Goal: Task Accomplishment & Management: Manage account settings

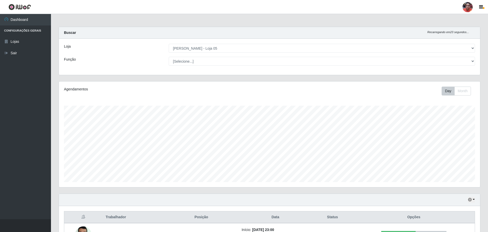
select select "252"
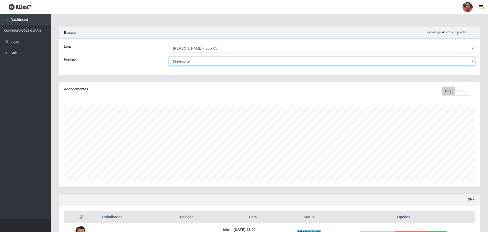
click at [205, 61] on select "[Selecione...] ASG ASG + ASG ++ Auxiliar de Depósito Auxiliar de Depósito + Aux…" at bounding box center [322, 61] width 306 height 9
click at [169, 57] on select "[Selecione...] ASG ASG + ASG ++ Auxiliar de Depósito Auxiliar de Depósito + Aux…" at bounding box center [322, 61] width 306 height 9
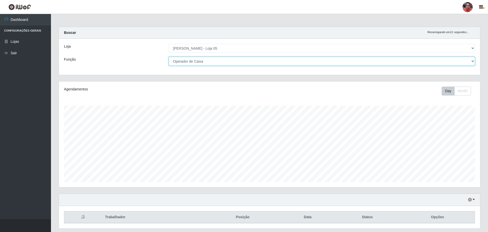
scroll to position [16, 0]
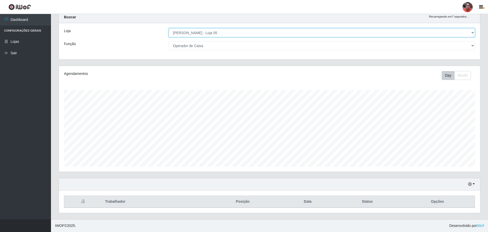
click at [226, 34] on select "[Selecione...] Mar Vermelho - Loja 05" at bounding box center [322, 32] width 306 height 9
click at [169, 28] on select "[Selecione...] Mar Vermelho - Loja 05" at bounding box center [322, 32] width 306 height 9
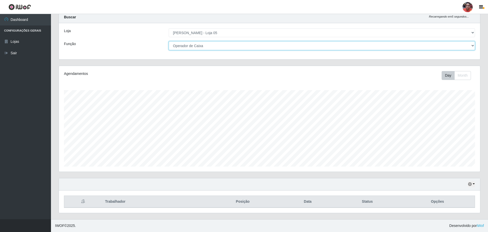
click at [210, 45] on select "[Selecione...] ASG ASG + ASG ++ Auxiliar de Depósito Auxiliar de Depósito + Aux…" at bounding box center [322, 45] width 306 height 9
click at [169, 41] on select "[Selecione...] ASG ASG + ASG ++ Auxiliar de Depósito Auxiliar de Depósito + Aux…" at bounding box center [322, 45] width 306 height 9
click at [216, 46] on select "[Selecione...] ASG ASG + ASG ++ Auxiliar de Depósito Auxiliar de Depósito + Aux…" at bounding box center [322, 45] width 306 height 9
select select "22"
click at [169, 41] on select "[Selecione...] ASG ASG + ASG ++ Auxiliar de Depósito Auxiliar de Depósito + Aux…" at bounding box center [322, 45] width 306 height 9
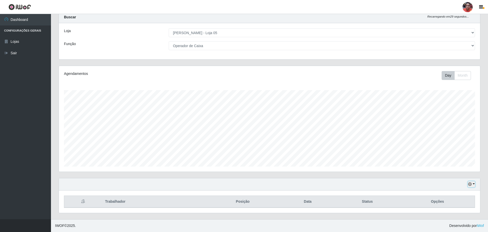
click at [471, 184] on icon "button" at bounding box center [470, 184] width 4 height 4
click at [446, 154] on button "3 dias" at bounding box center [454, 154] width 40 height 11
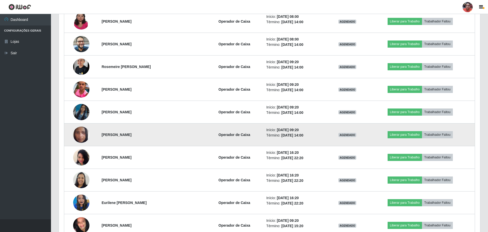
scroll to position [245, 0]
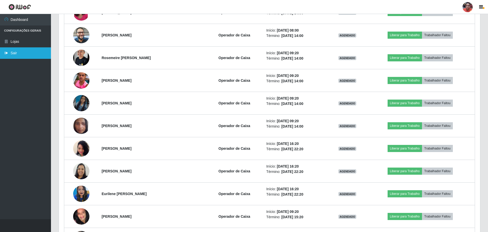
click at [19, 54] on link "Sair" at bounding box center [25, 52] width 51 height 11
